Goal: Task Accomplishment & Management: Complete application form

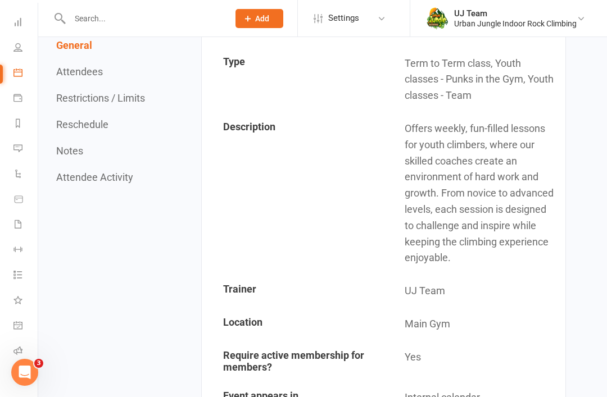
scroll to position [46, 0]
click at [26, 353] on link "Roll call" at bounding box center [25, 353] width 25 height 25
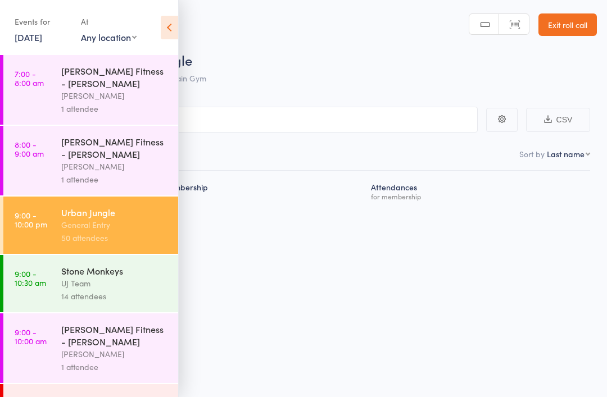
click at [173, 35] on icon at bounding box center [169, 28] width 17 height 24
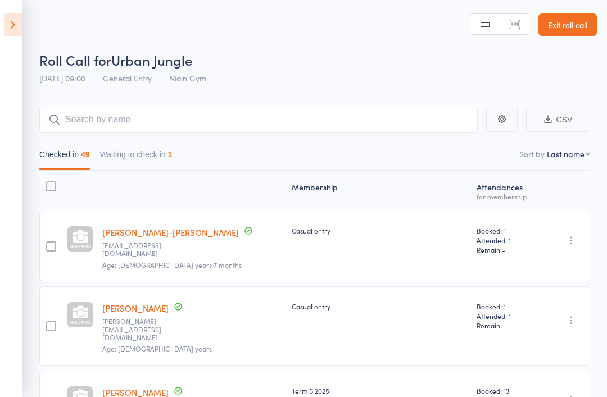
click at [575, 148] on nav "Checked in 49 Waiting to check in 1" at bounding box center [314, 157] width 561 height 26
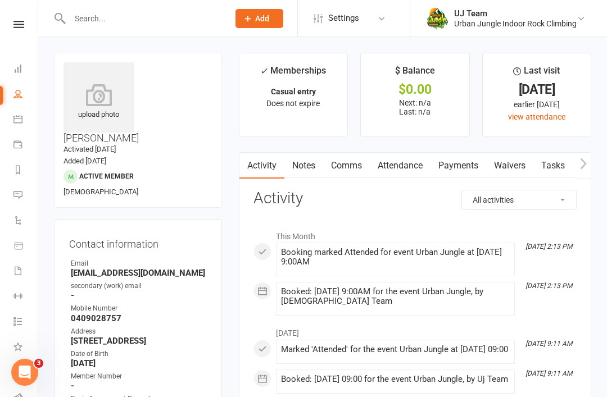
click at [513, 171] on link "Waivers" at bounding box center [509, 166] width 47 height 26
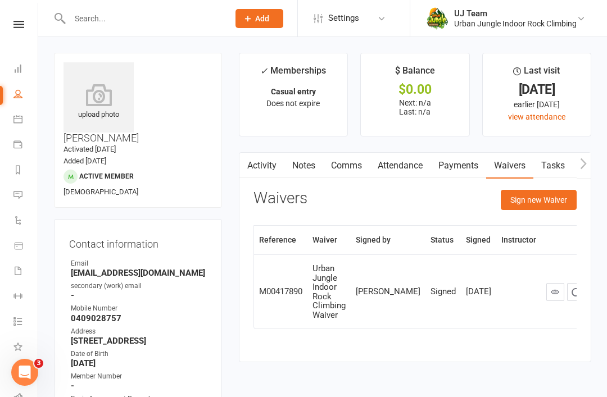
click at [557, 197] on button "Sign new Waiver" at bounding box center [539, 200] width 76 height 20
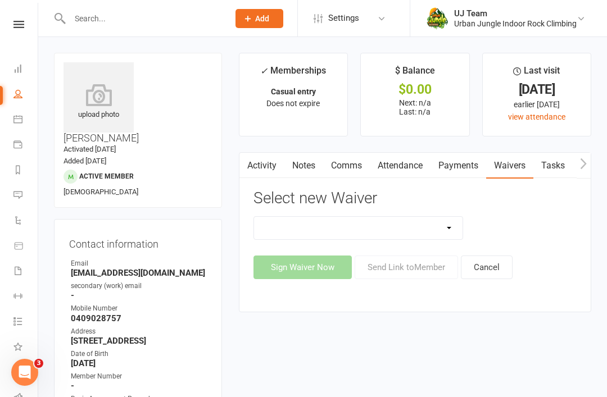
click at [420, 224] on select "Assumption Of Risk & Lead Climbing Rules Membership Agreement - FIXED/FLEXI - I…" at bounding box center [358, 228] width 209 height 22
select select "3960"
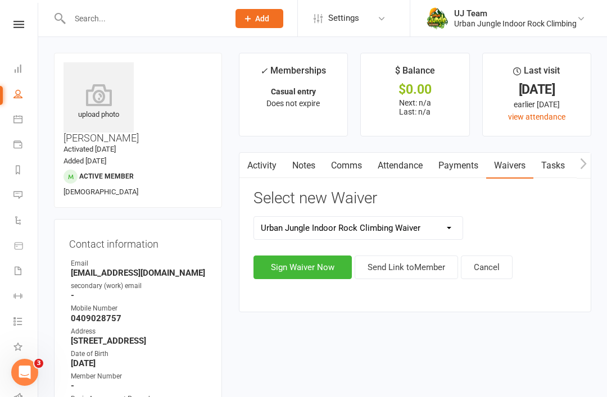
click at [299, 270] on button "Sign Waiver Now" at bounding box center [303, 268] width 98 height 24
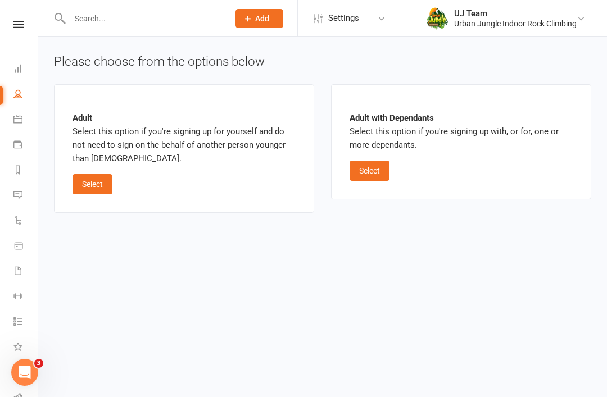
click at [379, 173] on button "Select" at bounding box center [370, 171] width 40 height 20
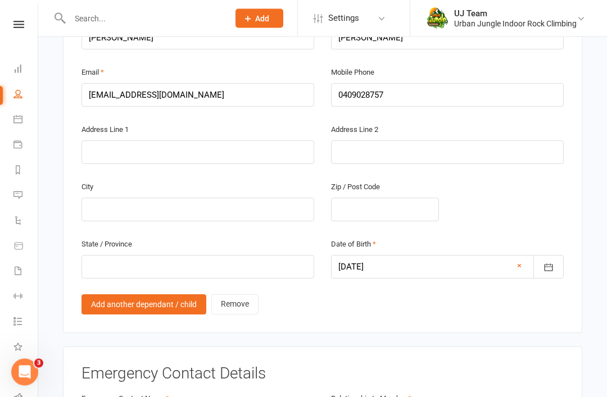
click at [148, 295] on link "Add another dependant / child" at bounding box center [144, 305] width 125 height 20
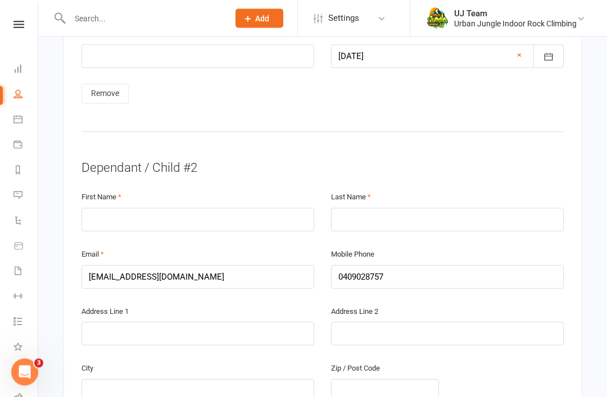
scroll to position [1076, 0]
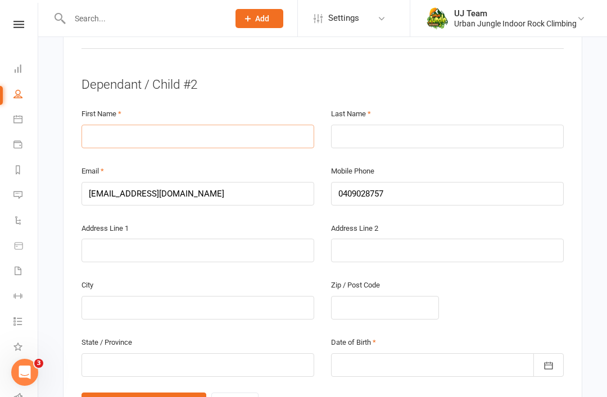
click at [115, 125] on input "text" at bounding box center [198, 137] width 233 height 24
type input "Nick"
click at [366, 125] on input "text" at bounding box center [447, 137] width 233 height 24
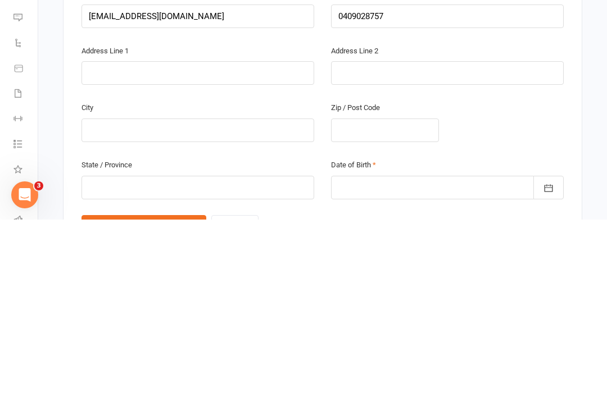
type input "Fitzgerald"
click at [249, 354] on input "text" at bounding box center [198, 366] width 233 height 24
click at [368, 354] on div at bounding box center [447, 366] width 233 height 24
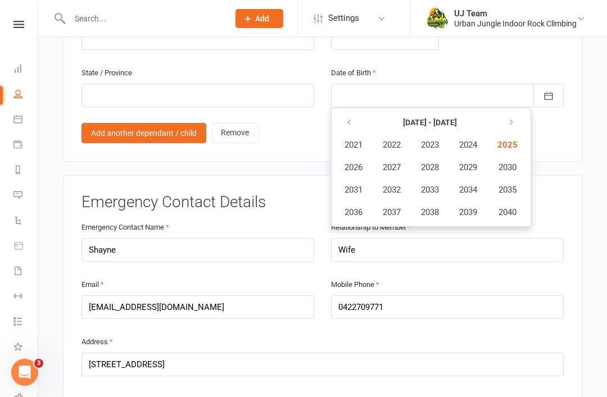
click at [355, 112] on button "button" at bounding box center [350, 122] width 24 height 20
click at [513, 185] on span "2015" at bounding box center [507, 190] width 18 height 10
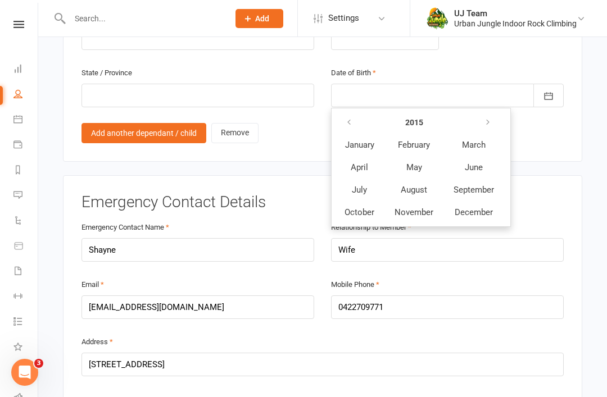
click at [415, 162] on span "May" at bounding box center [414, 167] width 16 height 10
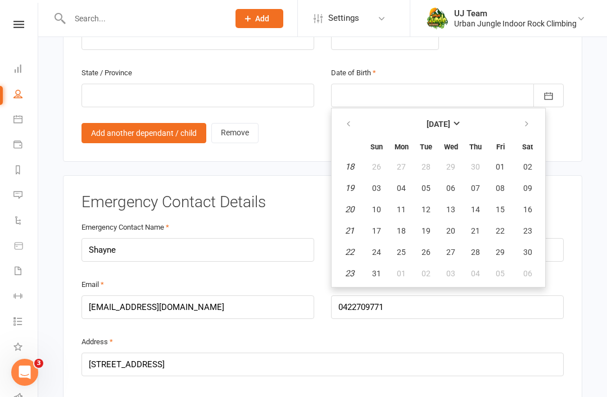
click at [424, 184] on span "05" at bounding box center [426, 188] width 9 height 9
type input "05 May 2015"
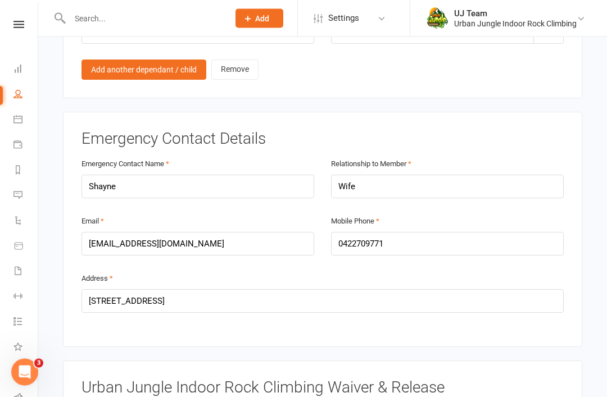
scroll to position [1409, 0]
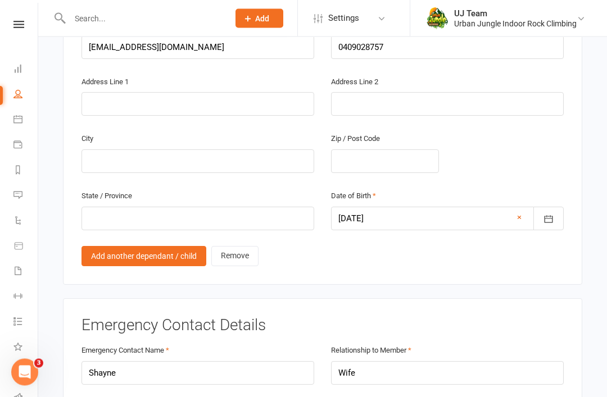
click at [134, 247] on link "Add another dependant / child" at bounding box center [144, 257] width 125 height 20
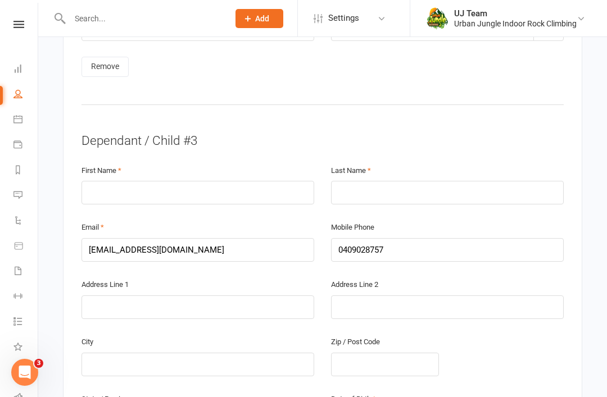
scroll to position [1416, 0]
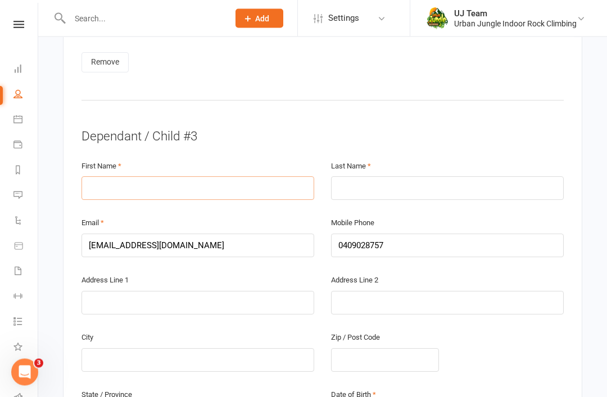
click at [108, 177] on input "text" at bounding box center [198, 189] width 233 height 24
type input "Elayna"
click at [391, 177] on input "text" at bounding box center [447, 189] width 233 height 24
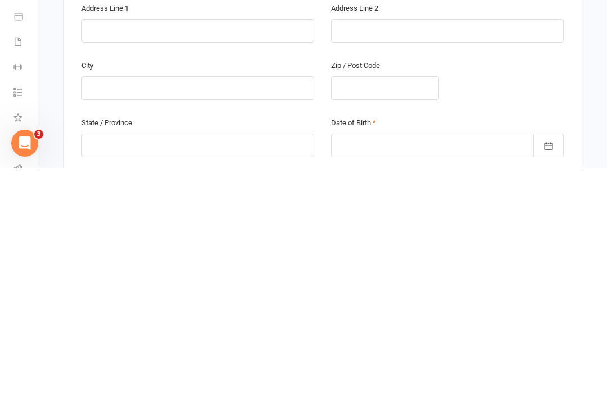
type input "Medbury"
click at [445, 363] on div at bounding box center [447, 375] width 233 height 24
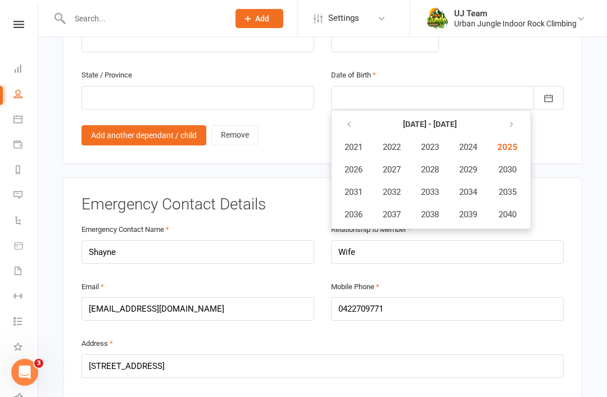
click at [352, 120] on icon "button" at bounding box center [349, 124] width 8 height 9
click at [513, 210] on span "2020" at bounding box center [507, 215] width 18 height 10
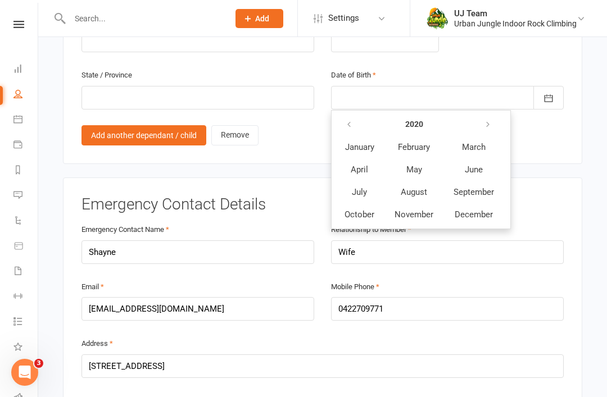
click at [367, 165] on span "April" at bounding box center [359, 170] width 17 height 10
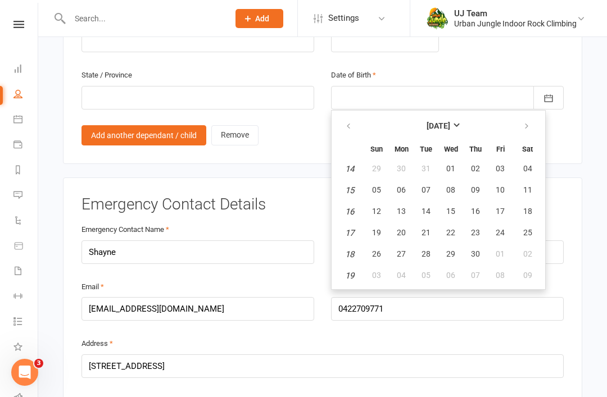
click at [401, 223] on button "20" at bounding box center [402, 233] width 24 height 20
type input "20 Apr 2020"
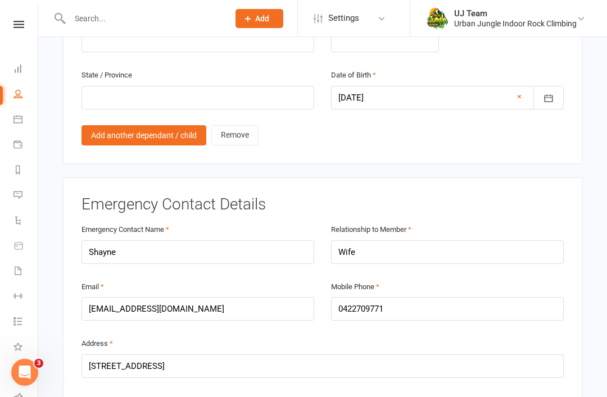
click at [128, 125] on link "Add another dependant / child" at bounding box center [144, 135] width 125 height 20
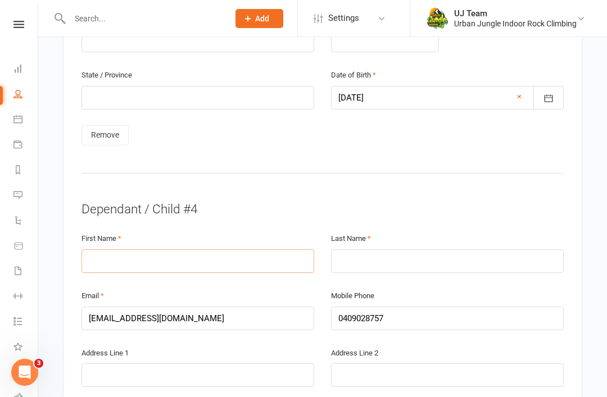
click at [115, 250] on input "text" at bounding box center [198, 262] width 233 height 24
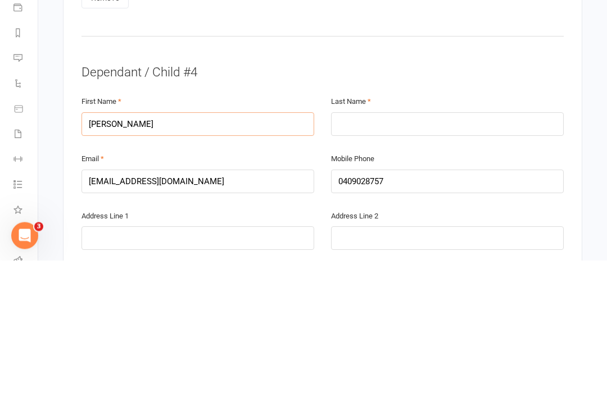
type input "Charlie"
click at [423, 250] on input "text" at bounding box center [447, 262] width 233 height 24
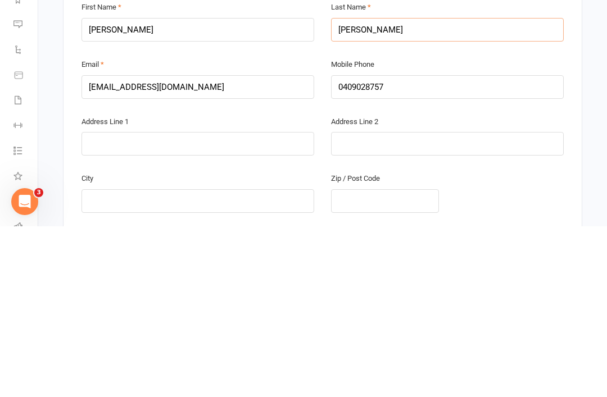
scroll to position [1805, 0]
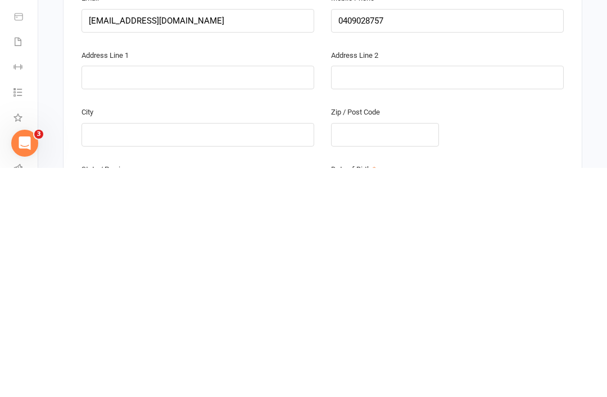
type input "Medbury"
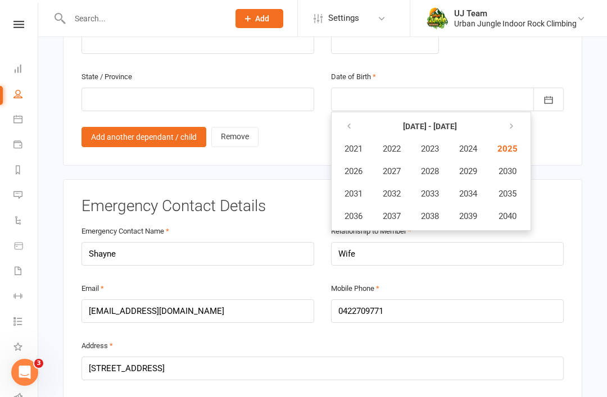
click at [354, 144] on span "2021" at bounding box center [354, 149] width 18 height 10
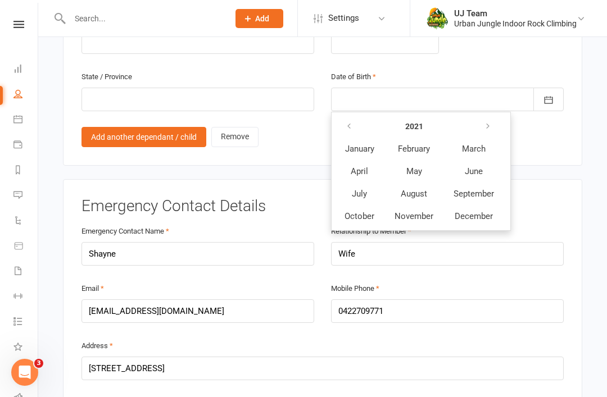
click at [419, 189] on span "August" at bounding box center [414, 194] width 26 height 10
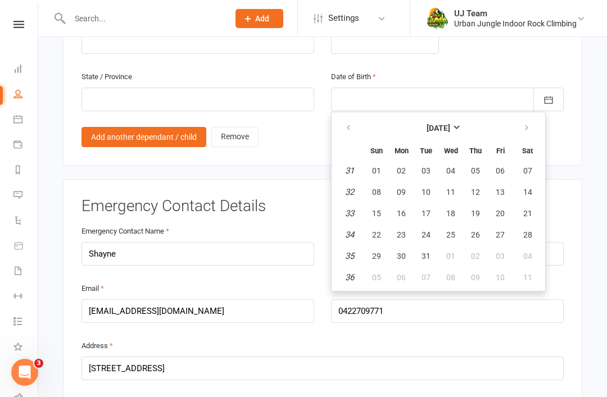
click at [399, 230] on span "23" at bounding box center [401, 234] width 9 height 9
type input "23 Aug 2021"
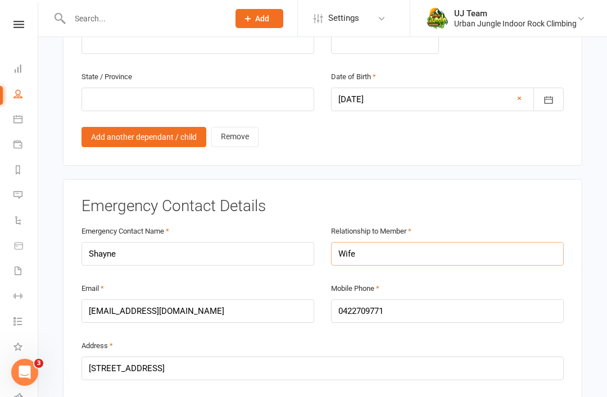
click at [451, 242] on input "Wife" at bounding box center [447, 254] width 233 height 24
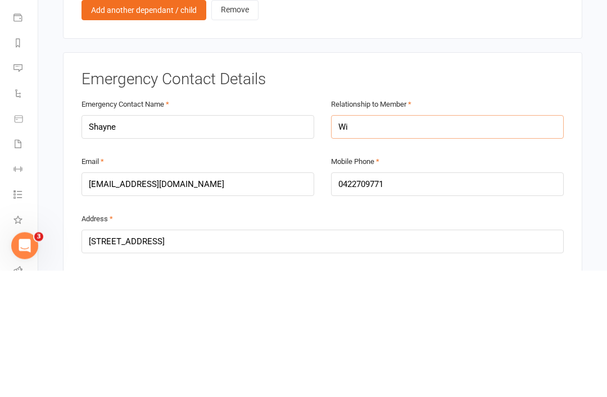
type input "W"
type input "Friend"
click at [135, 242] on input "Shayne" at bounding box center [198, 254] width 233 height 24
type input "S"
type input "Amie"
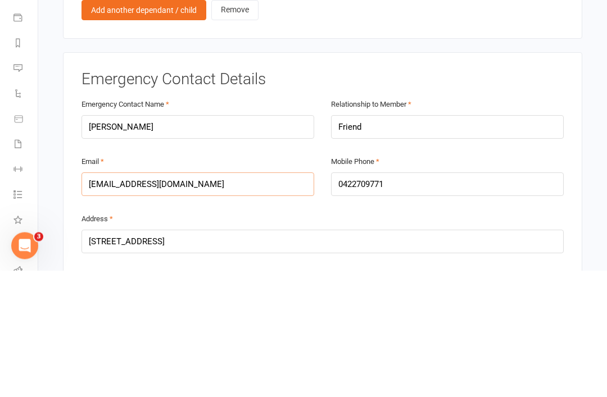
click at [218, 300] on input "shayne.johnston1@hotmail.com" at bounding box center [198, 312] width 233 height 24
type input "shayne."
click at [474, 300] on input "0422709771" at bounding box center [447, 312] width 233 height 24
type input "0"
type input "0450278400"
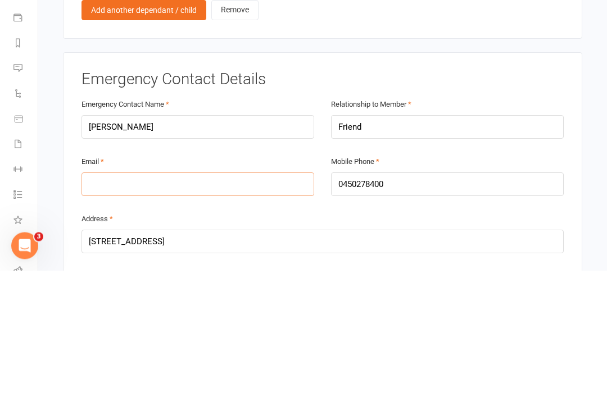
click at [158, 300] on input "email" at bounding box center [198, 312] width 233 height 24
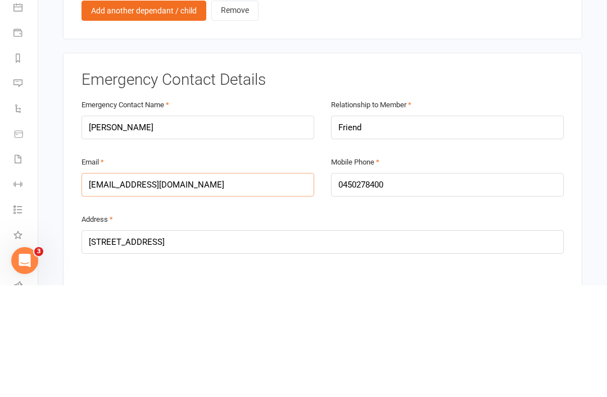
scroll to position [2150, 0]
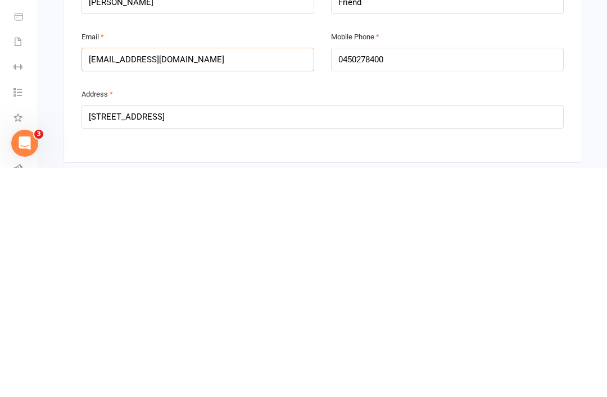
type input "amiekininmont@hotmail.com"
click at [337, 334] on input "5 Blacksmith Drive, Wellard WA" at bounding box center [323, 346] width 482 height 24
type input "5"
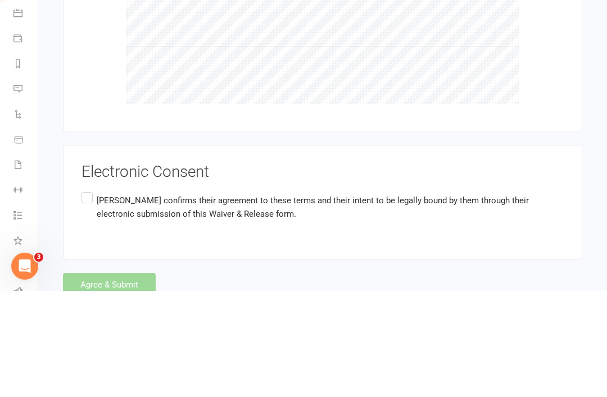
scroll to position [3207, 0]
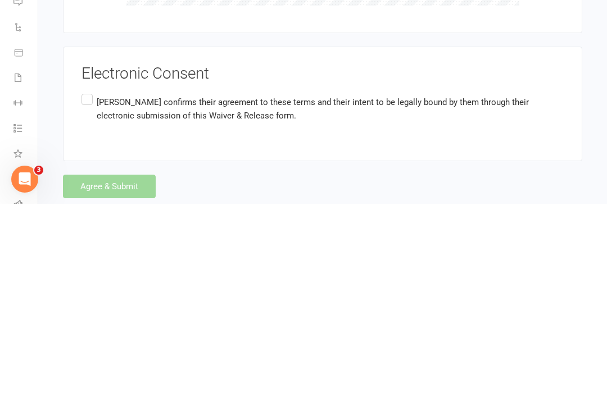
type input "17 Roscommon Dr, Orelia W"
click at [88, 285] on label "Adrian Medbury confirms their agreement to these terms and their intent to be l…" at bounding box center [323, 302] width 482 height 35
click at [88, 285] on input "Adrian Medbury confirms their agreement to these terms and their intent to be l…" at bounding box center [85, 285] width 7 height 0
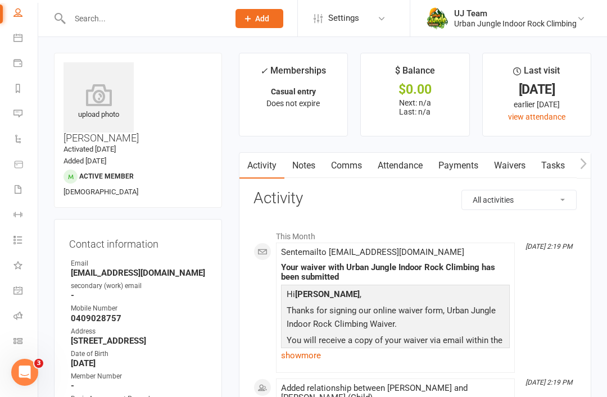
scroll to position [82, 0]
click at [13, 316] on icon at bounding box center [17, 315] width 9 height 9
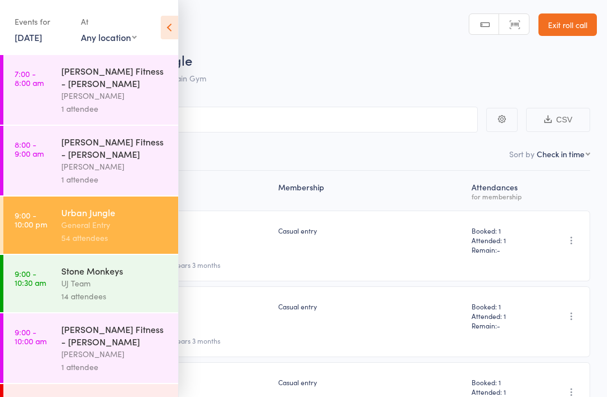
click at [159, 42] on div "Events for [DATE] [DATE] [DATE] Sun Mon Tue Wed Thu Fri Sat 31 27 28 29 30 31 0…" at bounding box center [89, 28] width 178 height 57
